Goal: Use online tool/utility: Utilize a website feature to perform a specific function

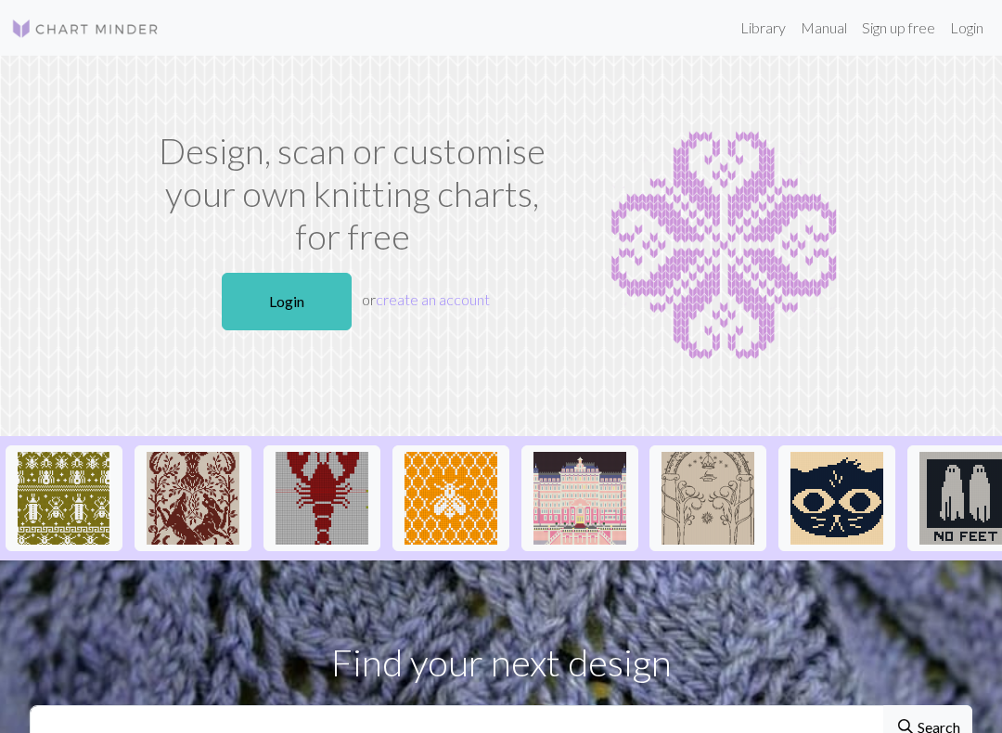
click at [267, 299] on link "Login" at bounding box center [287, 302] width 130 height 58
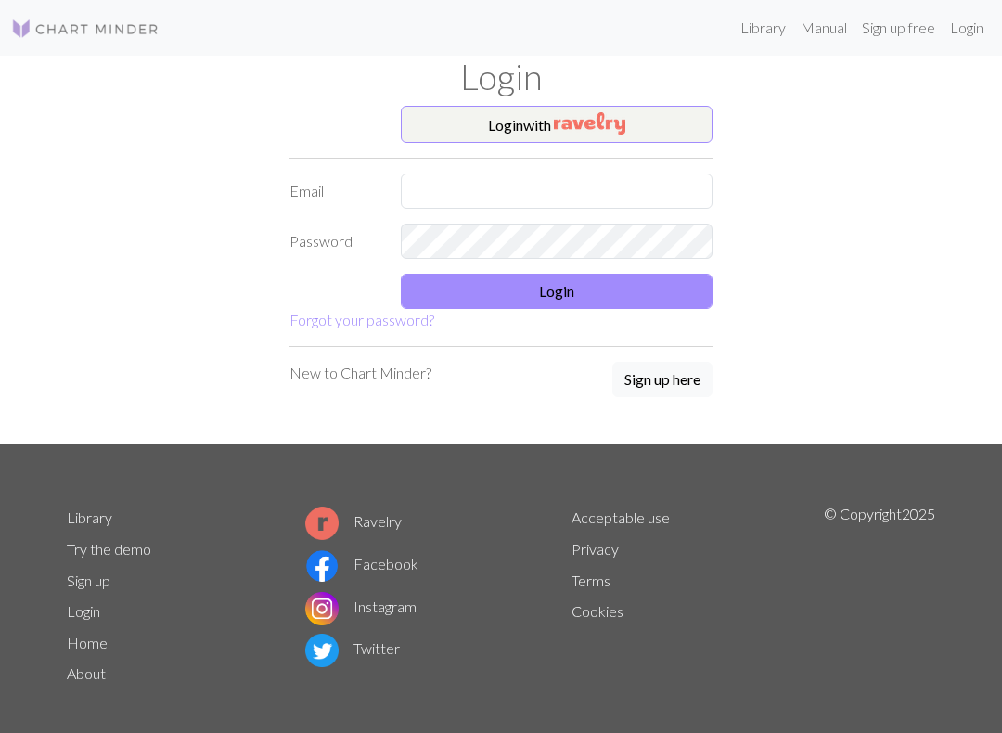
click at [560, 140] on button "Login with" at bounding box center [557, 124] width 312 height 37
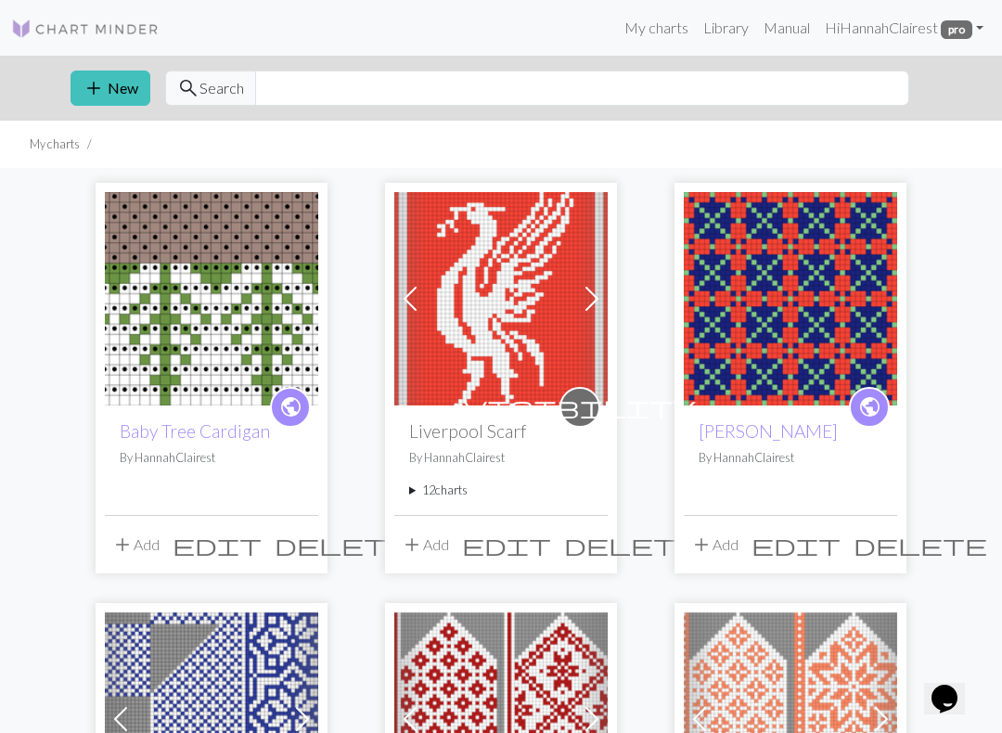
click at [189, 295] on img at bounding box center [211, 298] width 213 height 213
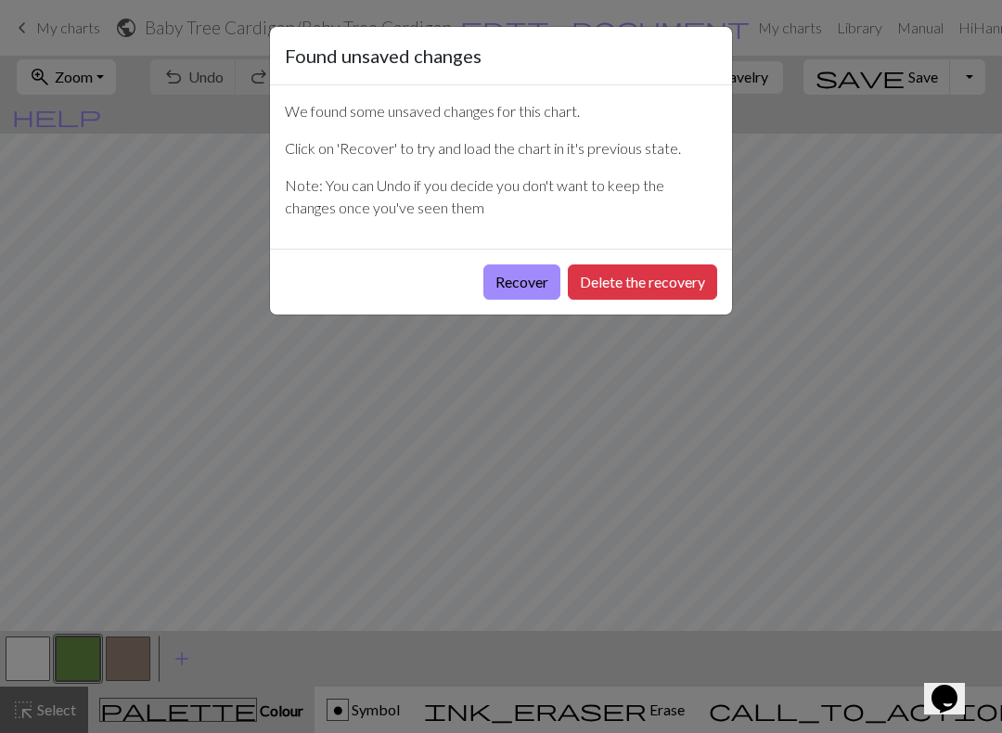
click at [587, 270] on button "Delete the recovery" at bounding box center [642, 281] width 149 height 35
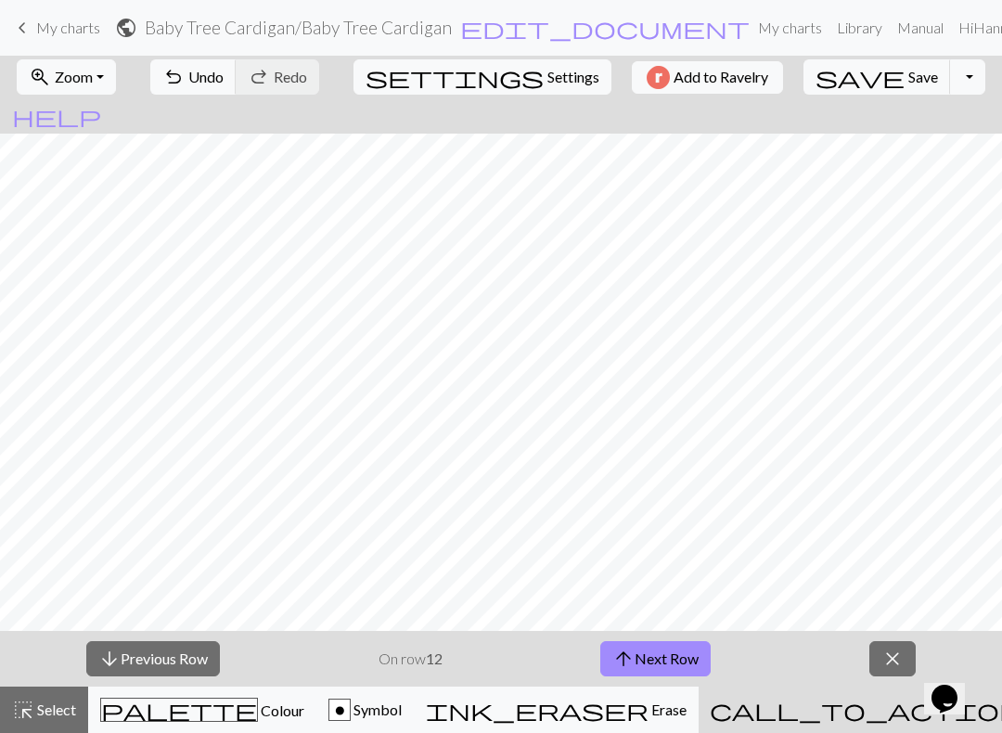
scroll to position [52, 993]
click at [205, 653] on button "arrow_downward Previous Row" at bounding box center [153, 658] width 134 height 35
click at [204, 652] on button "arrow_downward Previous Row" at bounding box center [153, 658] width 134 height 35
click at [197, 653] on button "arrow_downward Previous Row" at bounding box center [153, 658] width 134 height 35
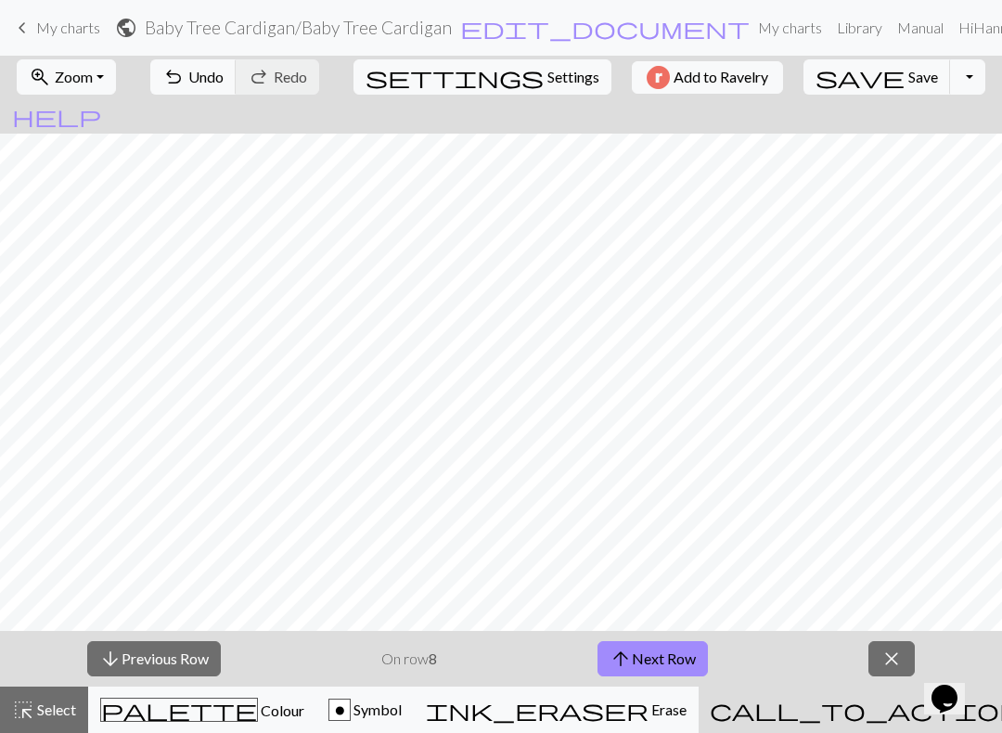
click at [199, 671] on button "arrow_downward Previous Row" at bounding box center [154, 658] width 134 height 35
click at [221, 687] on button "palette Colour Colour" at bounding box center [202, 710] width 228 height 46
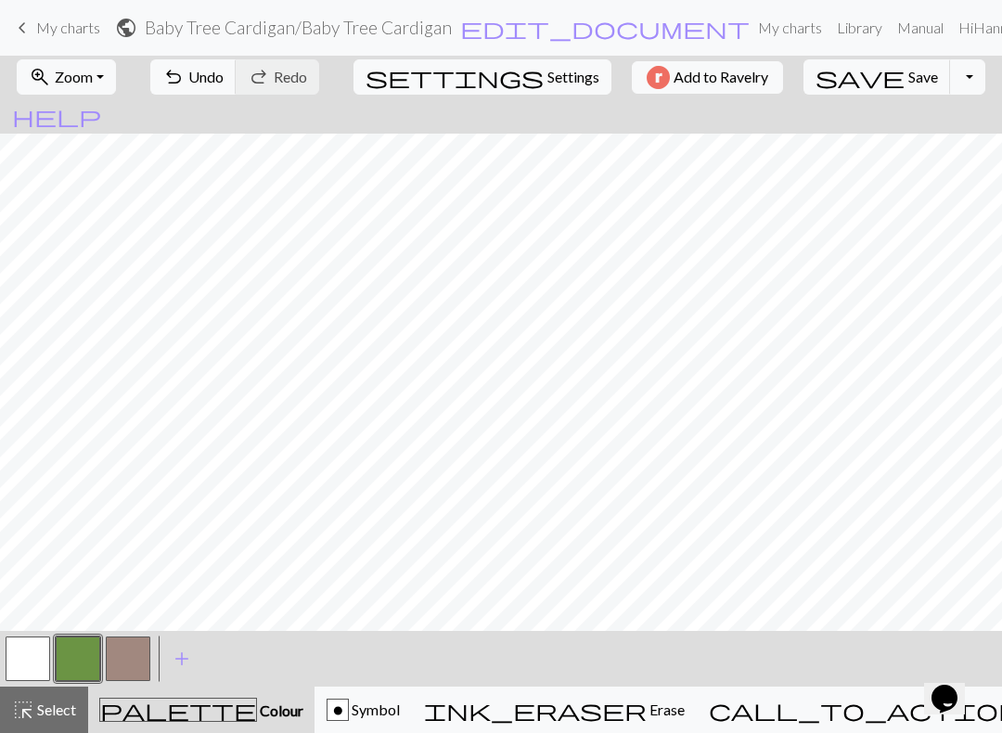
click at [871, 720] on div "call_to_action Knitting mode Knitting mode" at bounding box center [911, 710] width 405 height 22
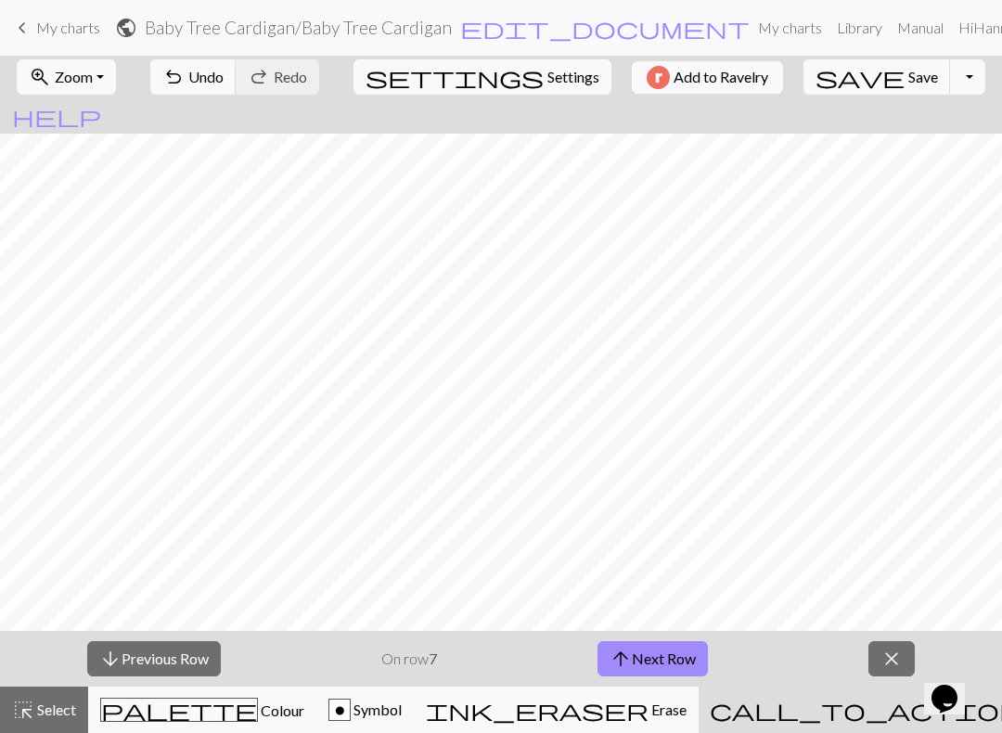
click at [179, 662] on button "arrow_downward Previous Row" at bounding box center [154, 658] width 134 height 35
click at [657, 656] on button "arrow_upward Next Row" at bounding box center [653, 658] width 110 height 35
click at [678, 649] on button "arrow_upward Next Row" at bounding box center [653, 658] width 110 height 35
click at [662, 645] on button "arrow_upward Next Row" at bounding box center [653, 658] width 110 height 35
click at [690, 662] on button "arrow_upward Next Row" at bounding box center [653, 658] width 110 height 35
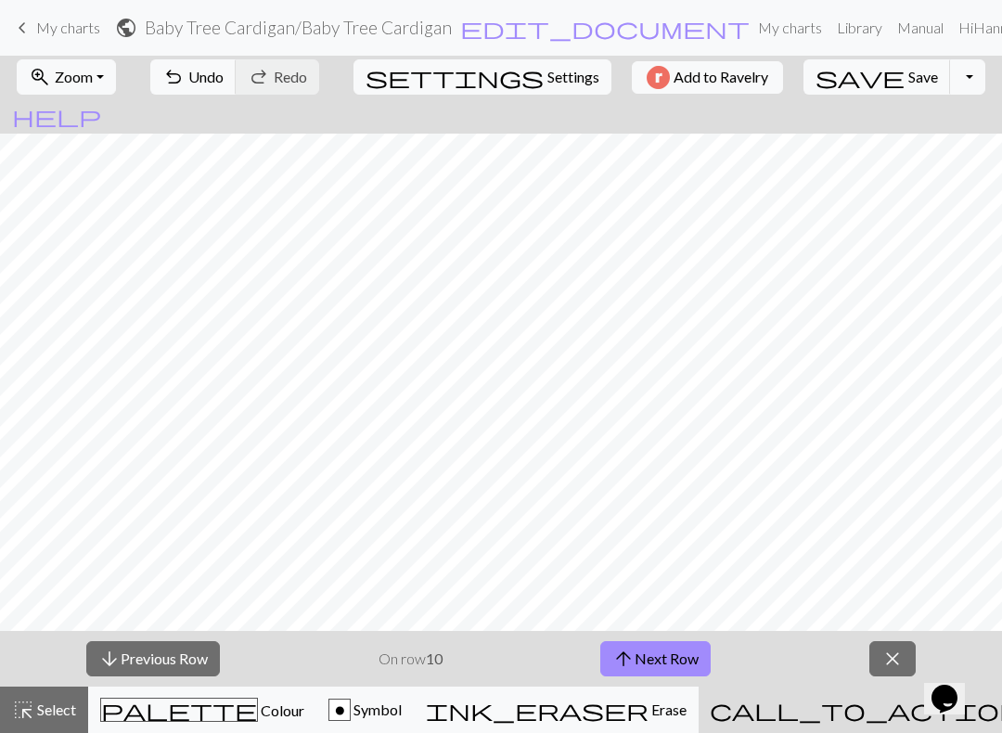
click at [664, 653] on button "arrow_upward Next Row" at bounding box center [655, 658] width 110 height 35
